Goal: Information Seeking & Learning: Find specific fact

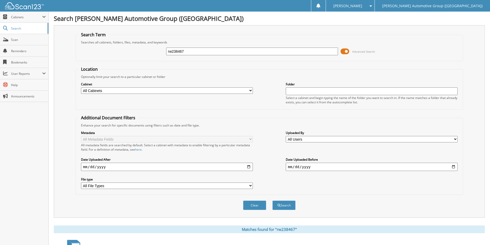
drag, startPoint x: 193, startPoint y: 50, endPoint x: 107, endPoint y: 58, distance: 86.9
click at [97, 52] on div "rw238467 Advanced Search" at bounding box center [270, 52] width 382 height 14
paste input "351523"
type input "351523"
click at [286, 203] on button "Search" at bounding box center [284, 206] width 23 height 10
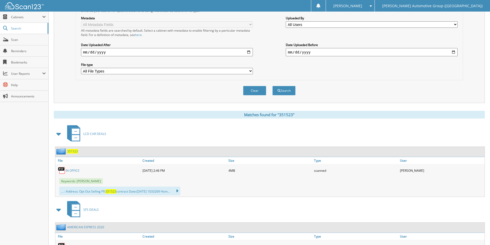
scroll to position [147, 0]
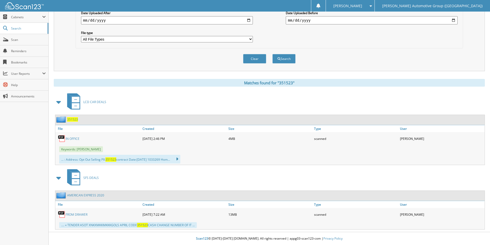
click at [71, 118] on span "351523" at bounding box center [72, 119] width 11 height 4
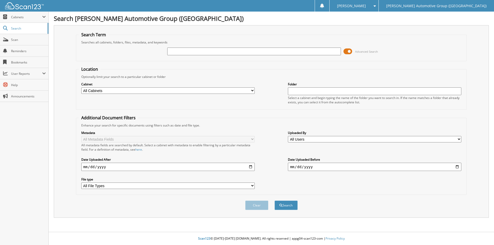
click at [178, 51] on input "text" at bounding box center [254, 52] width 174 height 8
type input "351281"
click at [275, 201] on button "Search" at bounding box center [286, 206] width 23 height 10
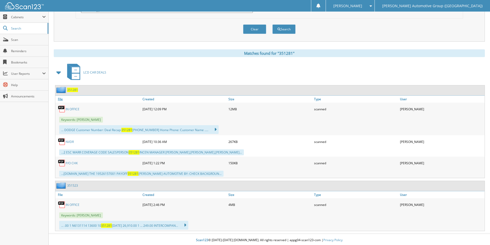
scroll to position [178, 0]
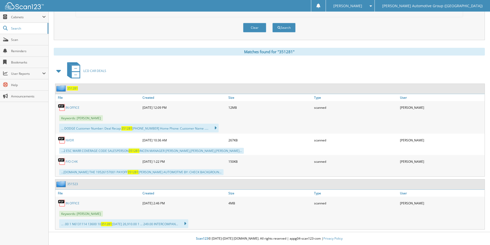
click at [72, 87] on span "351281" at bounding box center [72, 88] width 11 height 4
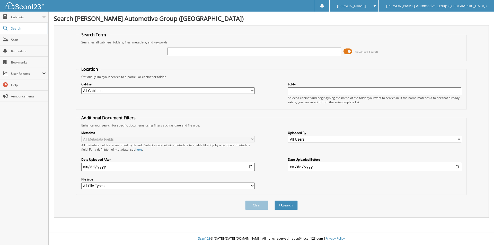
click at [270, 51] on input "text" at bounding box center [254, 52] width 174 height 8
type input "351579"
click at [291, 211] on div "Clear Search" at bounding box center [271, 205] width 391 height 21
click at [290, 210] on button "Search" at bounding box center [286, 206] width 23 height 10
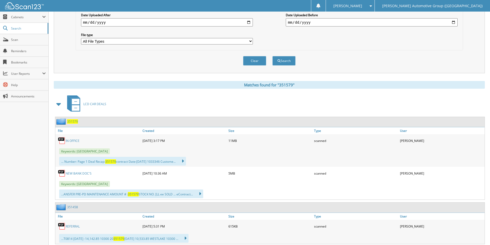
scroll to position [160, 0]
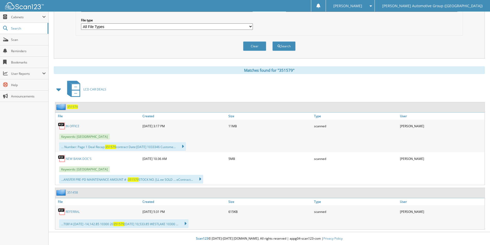
click at [74, 108] on span "351579" at bounding box center [72, 107] width 11 height 4
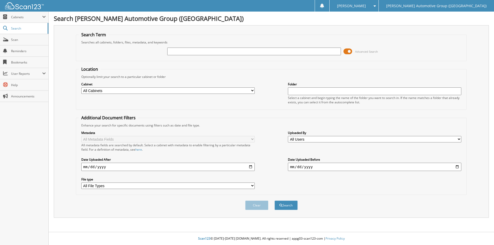
click at [198, 55] on input "text" at bounding box center [254, 52] width 174 height 8
type input "GN753566"
click at [281, 203] on button "Search" at bounding box center [286, 206] width 23 height 10
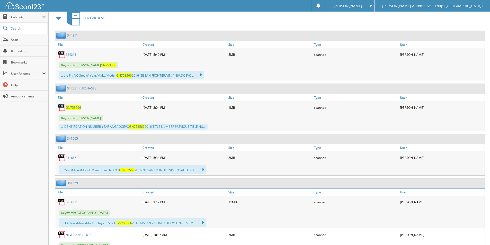
scroll to position [232, 0]
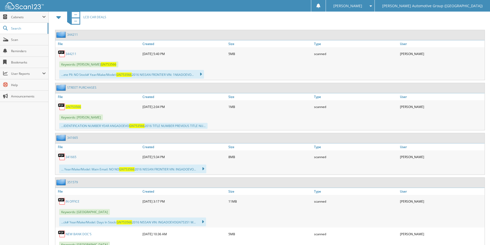
click at [73, 107] on span "GN753566" at bounding box center [73, 107] width 15 height 4
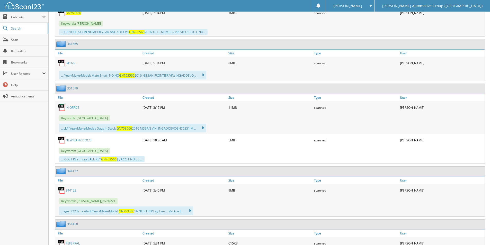
scroll to position [335, 0]
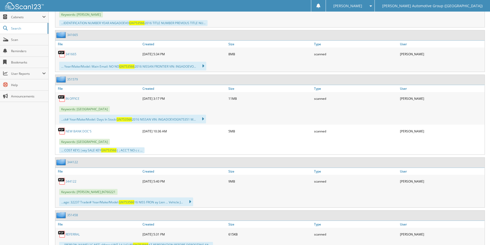
click at [74, 80] on link "351579" at bounding box center [72, 79] width 11 height 4
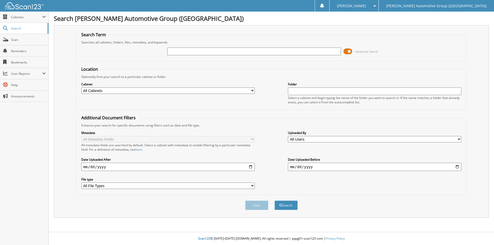
click at [176, 52] on input "text" at bounding box center [254, 52] width 174 height 8
type input "351604"
click at [285, 204] on button "Search" at bounding box center [286, 206] width 23 height 10
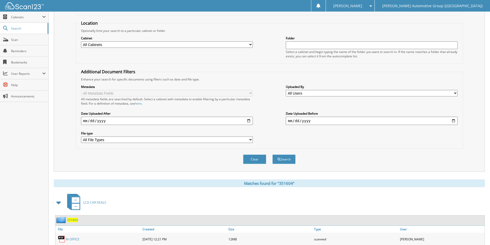
scroll to position [82, 0]
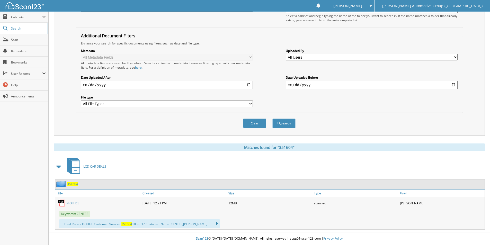
click at [68, 185] on span "351604" at bounding box center [72, 184] width 11 height 4
